Goal: Download file/media

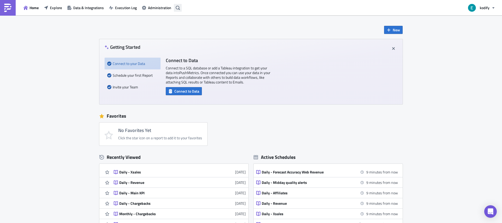
click at [175, 7] on button "button" at bounding box center [178, 8] width 8 height 8
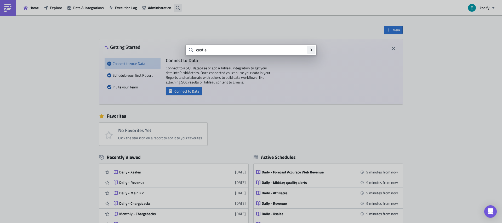
type input "castle"
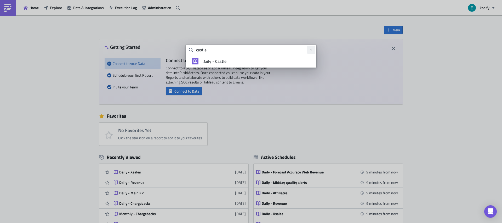
click at [214, 64] on li "Daily - Castle" at bounding box center [251, 61] width 131 height 13
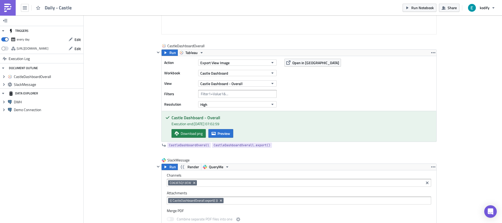
scroll to position [47, 0]
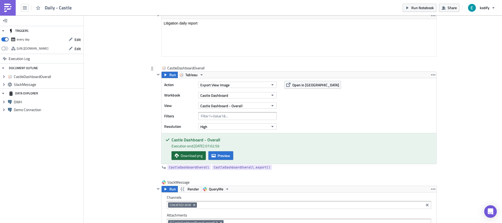
click at [181, 154] on span "Download png" at bounding box center [192, 155] width 22 height 5
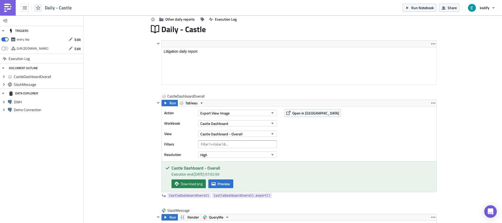
scroll to position [16, 0]
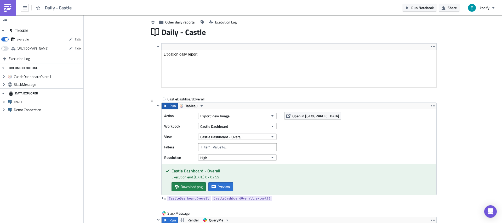
click at [169, 106] on span "Run" at bounding box center [172, 106] width 7 height 6
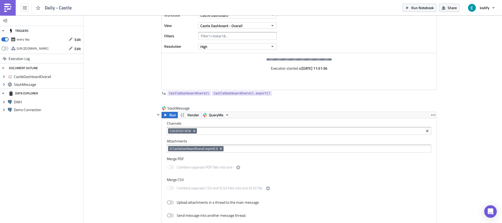
scroll to position [0, 0]
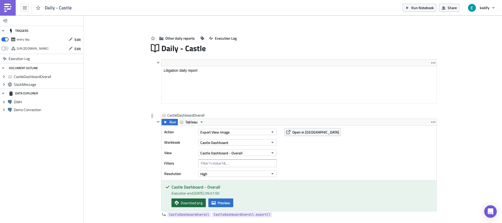
click at [193, 205] on span "Download png" at bounding box center [192, 202] width 22 height 5
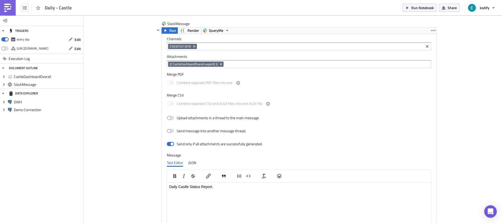
scroll to position [169, 0]
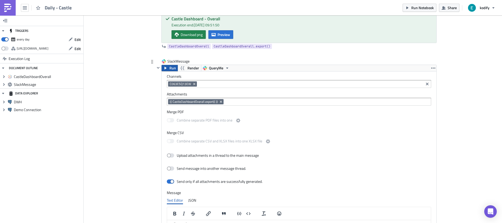
click at [169, 67] on span "Run" at bounding box center [172, 68] width 7 height 6
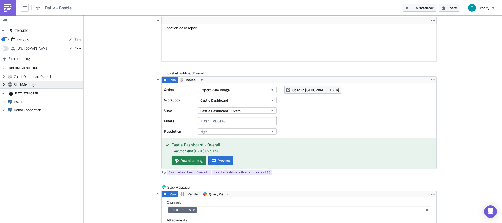
scroll to position [0, 0]
